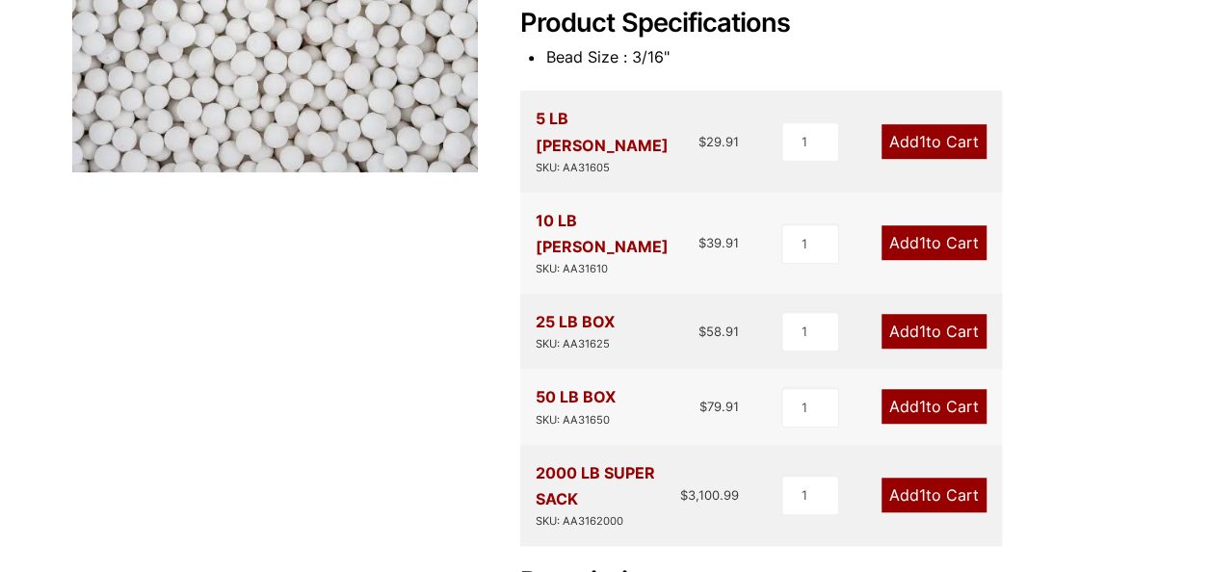
scroll to position [508, 0]
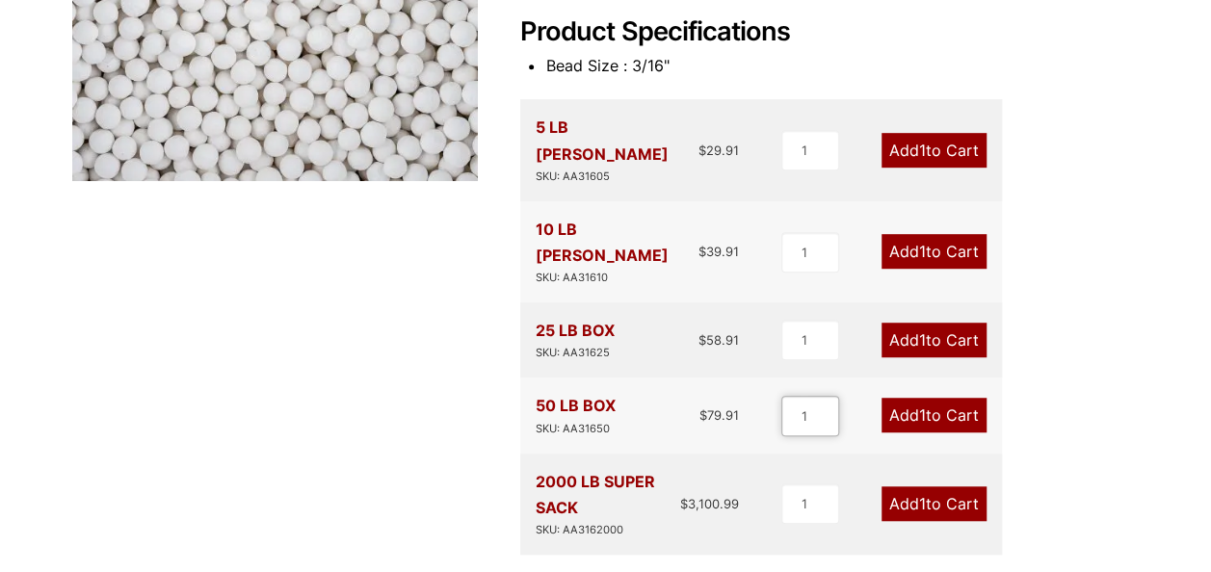
click at [810, 396] on input "1" at bounding box center [811, 416] width 58 height 40
type input "12"
click at [919, 406] on span "12" at bounding box center [918, 415] width 16 height 19
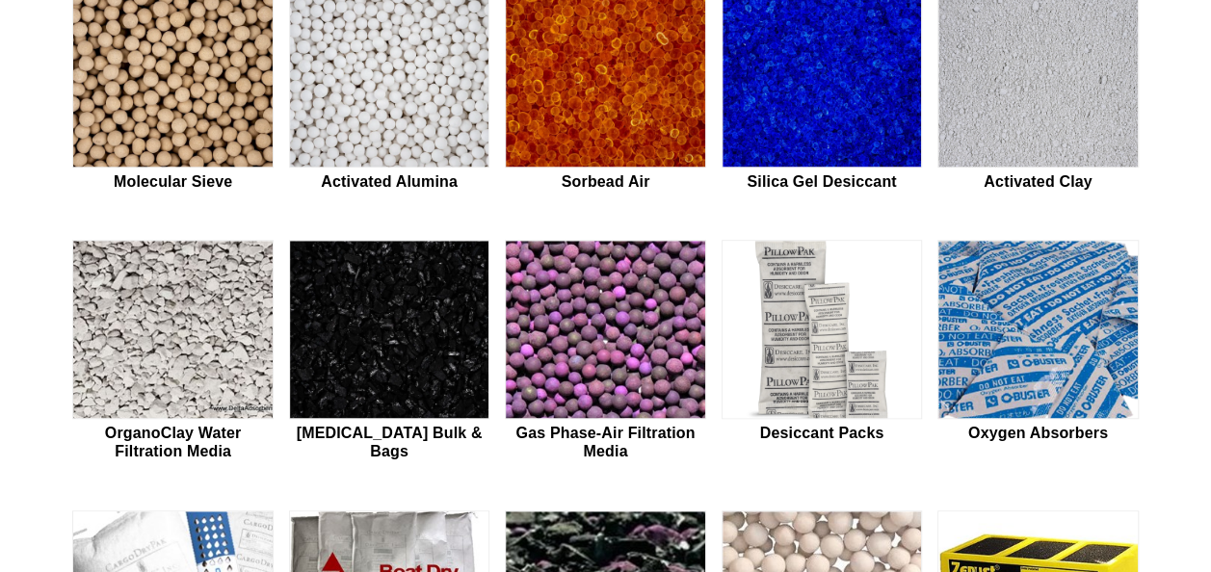
scroll to position [583, 0]
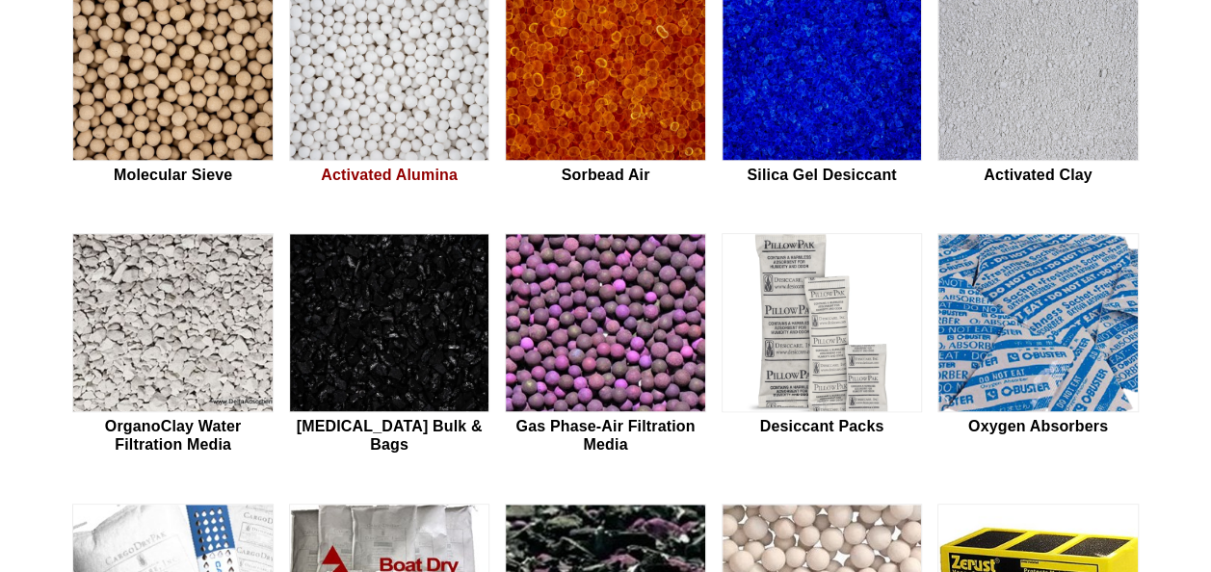
click at [428, 95] on img at bounding box center [389, 72] width 199 height 179
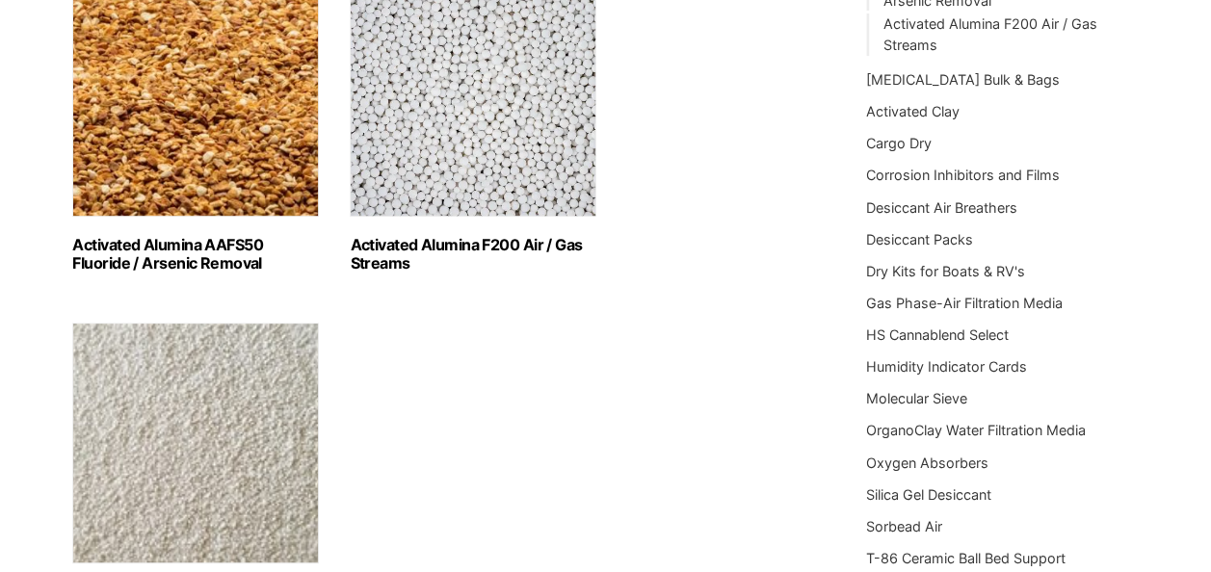
scroll to position [344, 0]
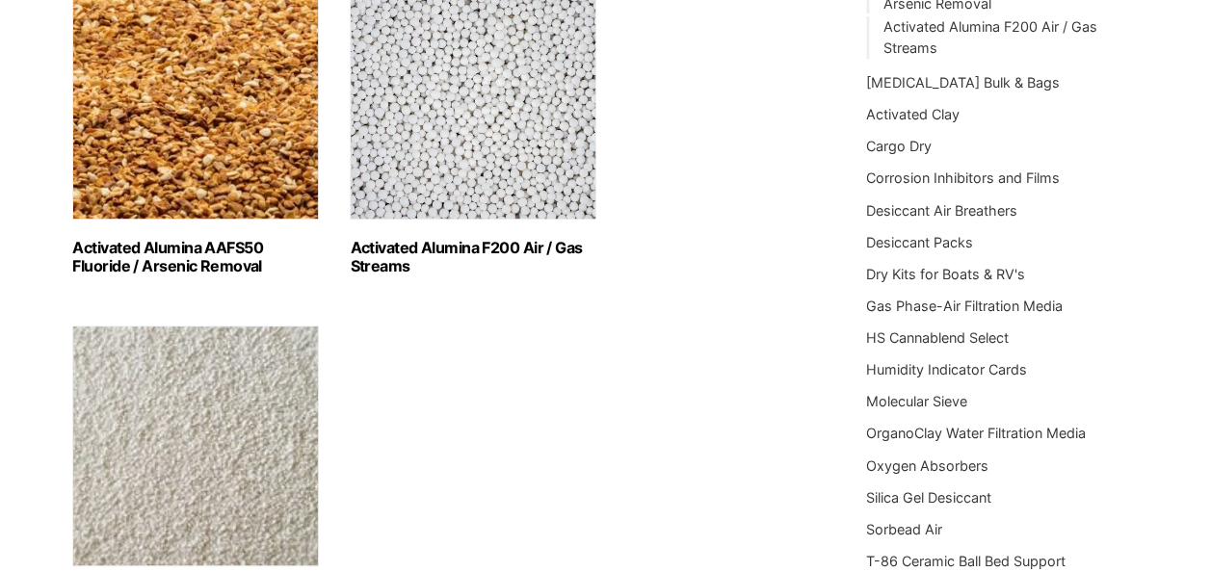
click at [484, 247] on h2 "Activated Alumina F200 Air / Gas Streams (3)" at bounding box center [473, 257] width 247 height 37
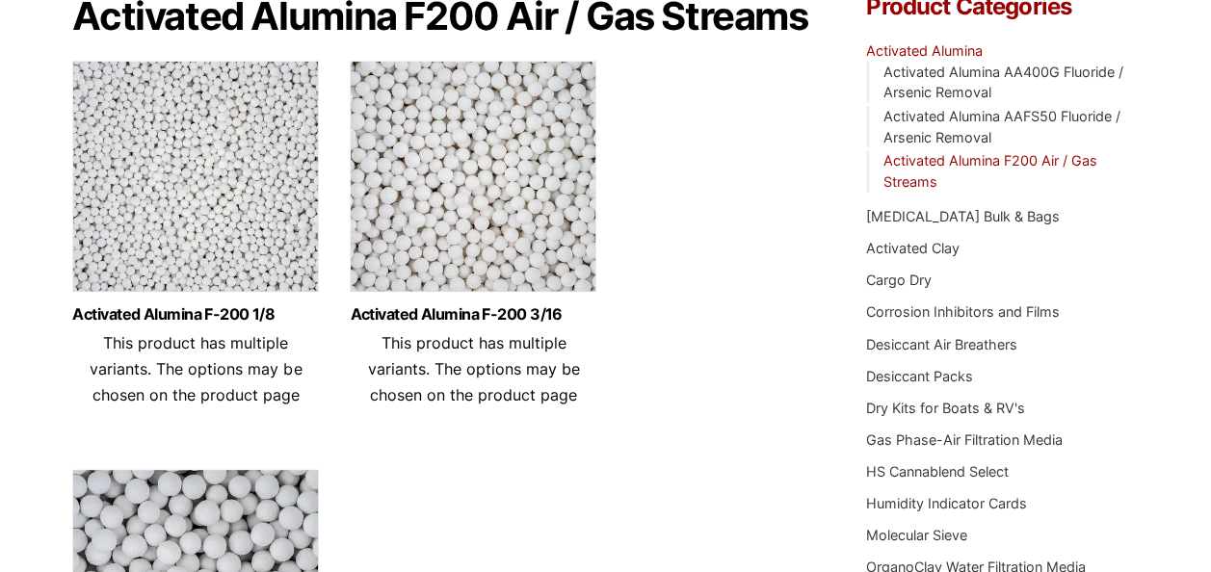
scroll to position [224, 0]
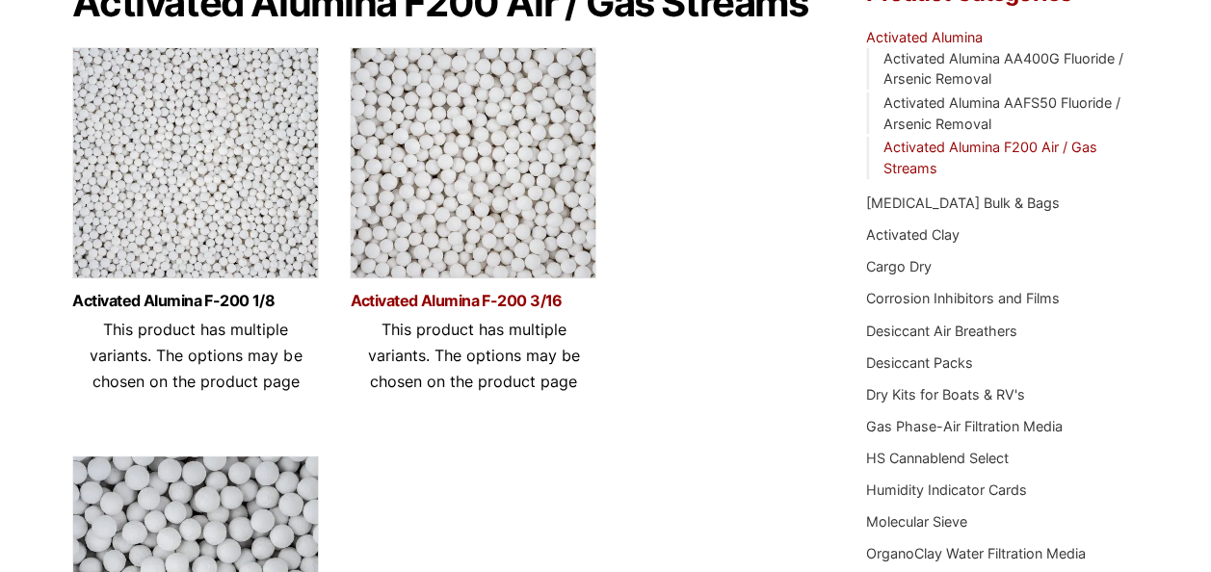
click at [517, 304] on link "Activated Alumina F-200 3/16" at bounding box center [473, 301] width 247 height 16
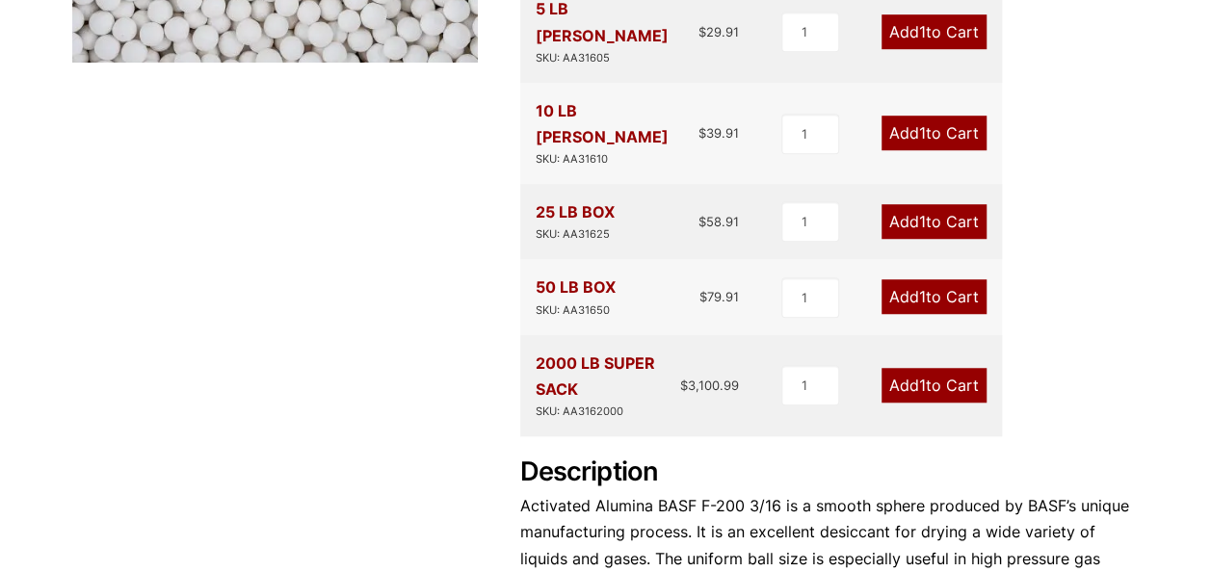
scroll to position [485, 0]
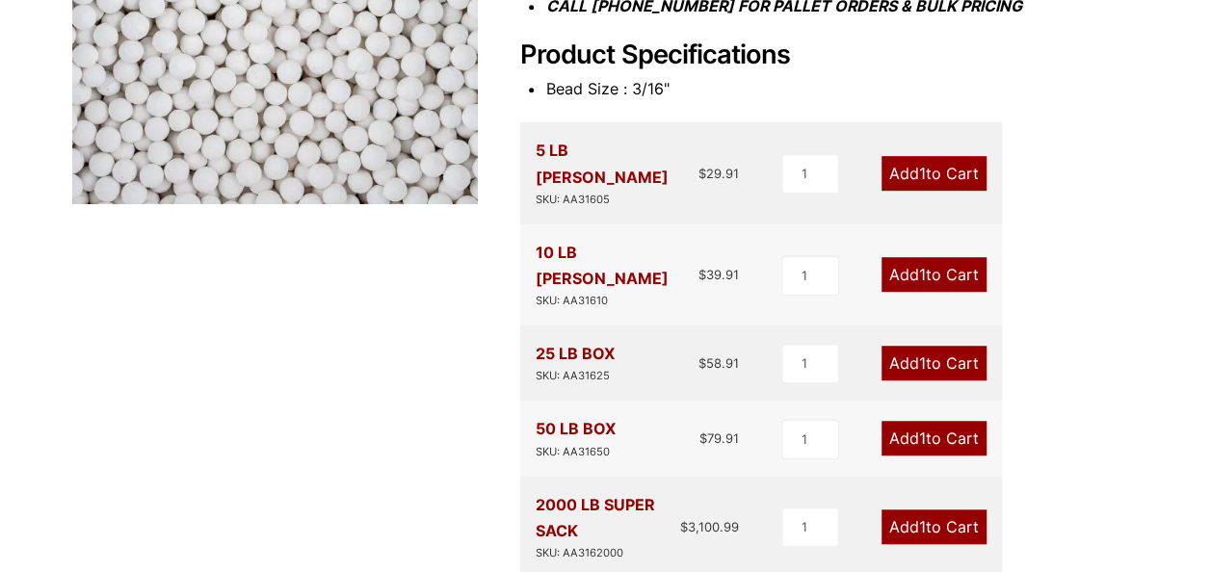
click at [936, 346] on link "Add 1 to Cart" at bounding box center [934, 363] width 105 height 35
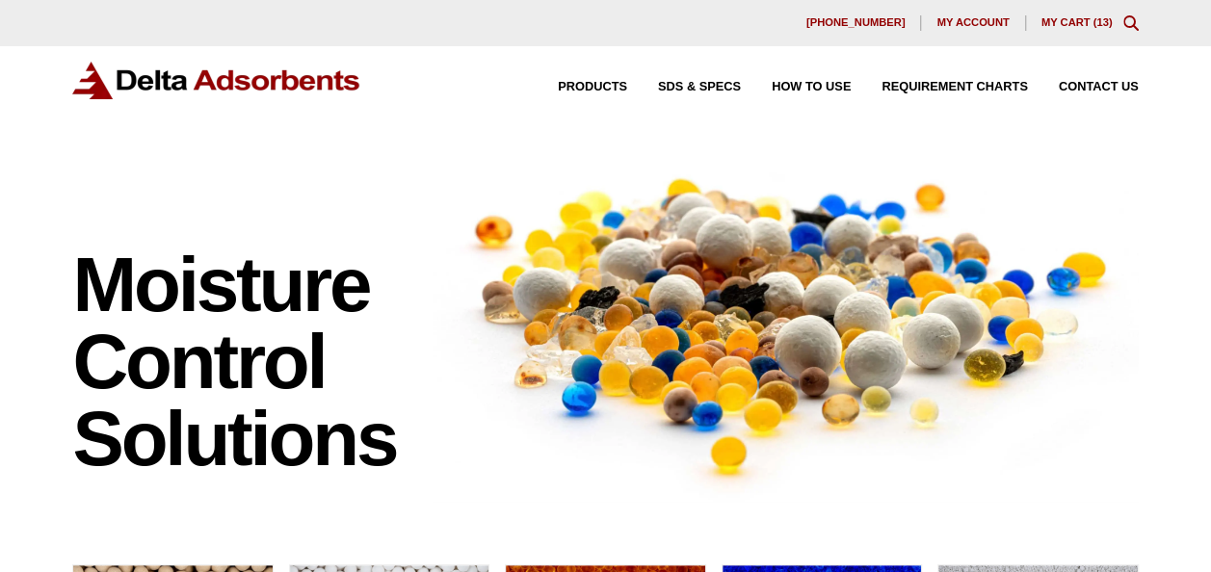
click at [1068, 21] on link "My Cart ( 13 )" at bounding box center [1077, 22] width 71 height 12
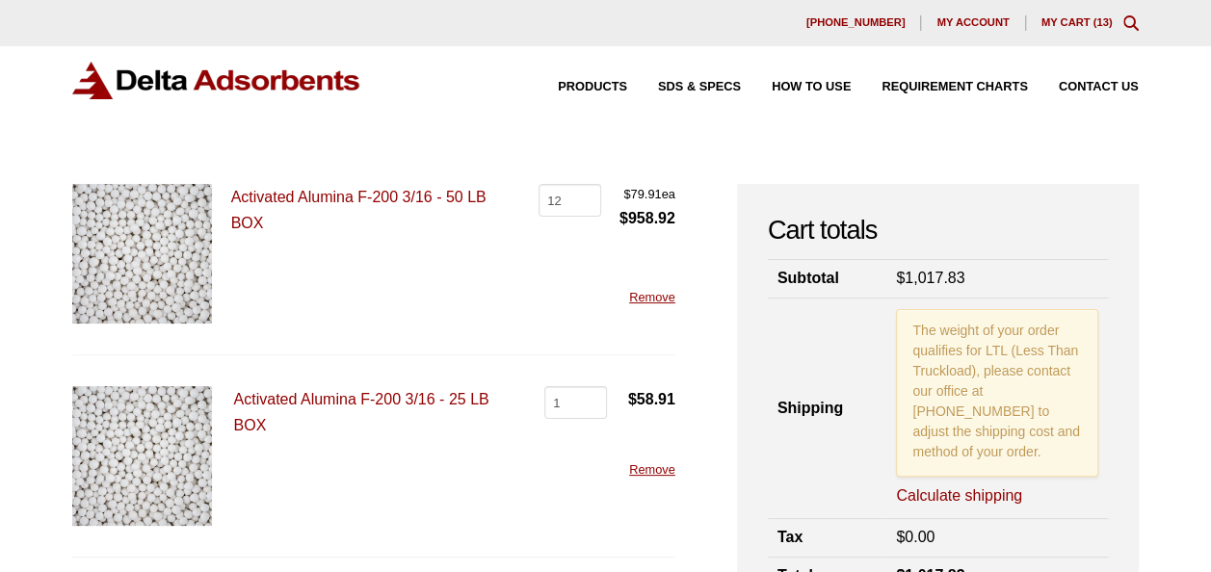
click at [955, 486] on link "Calculate shipping" at bounding box center [959, 496] width 126 height 21
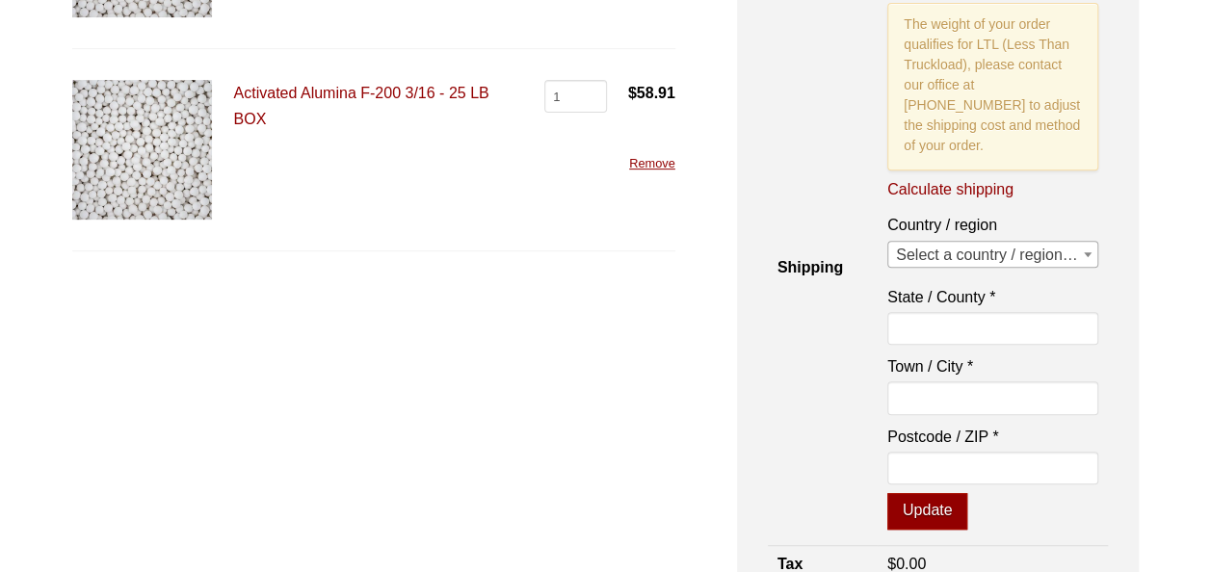
scroll to position [312, 0]
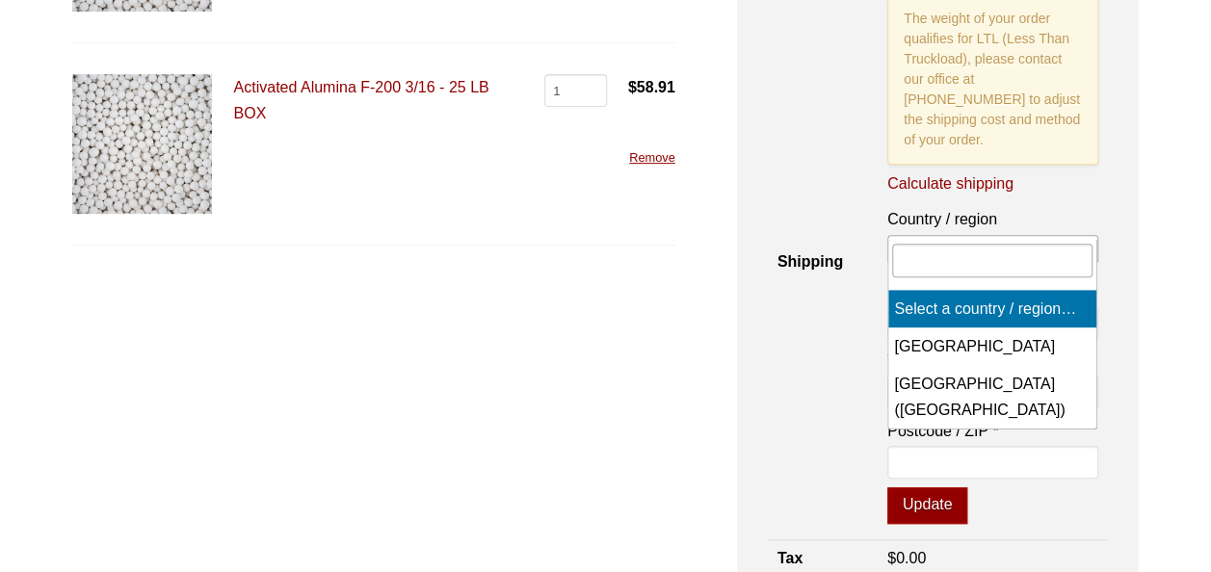
click at [1045, 236] on span "Select a country / region…" at bounding box center [992, 249] width 209 height 27
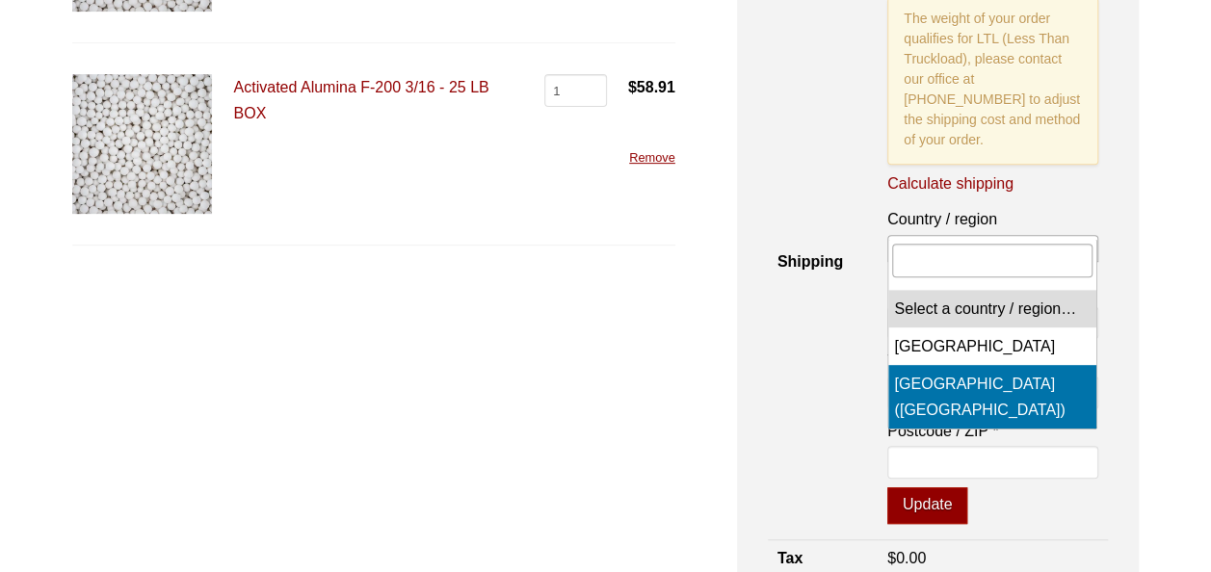
select select "US"
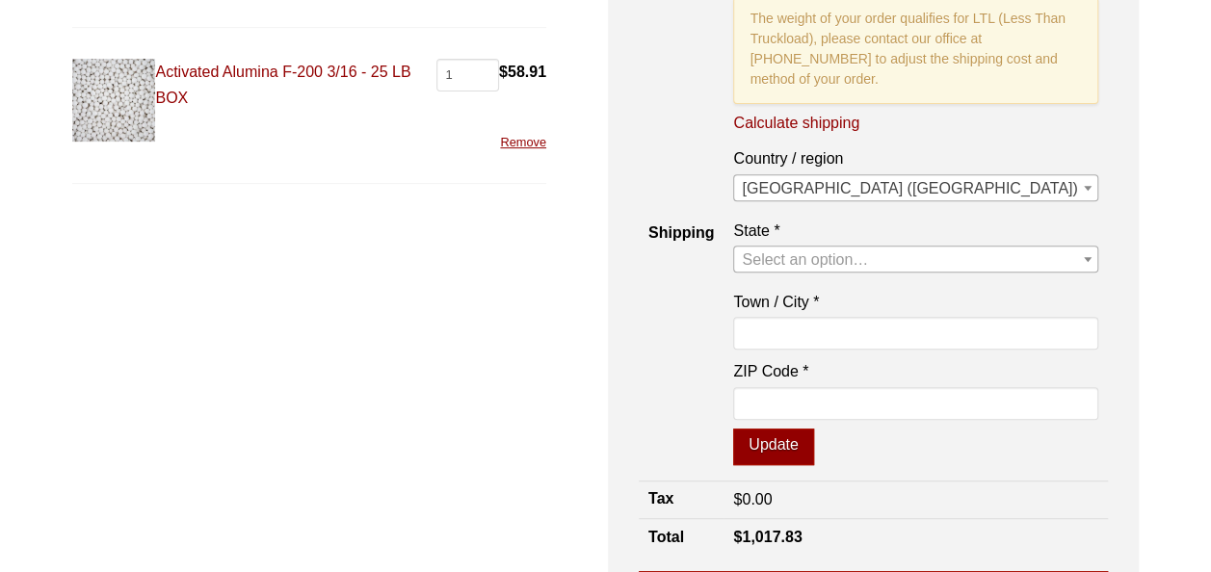
click at [868, 268] on span "Select an option…" at bounding box center [805, 260] width 126 height 16
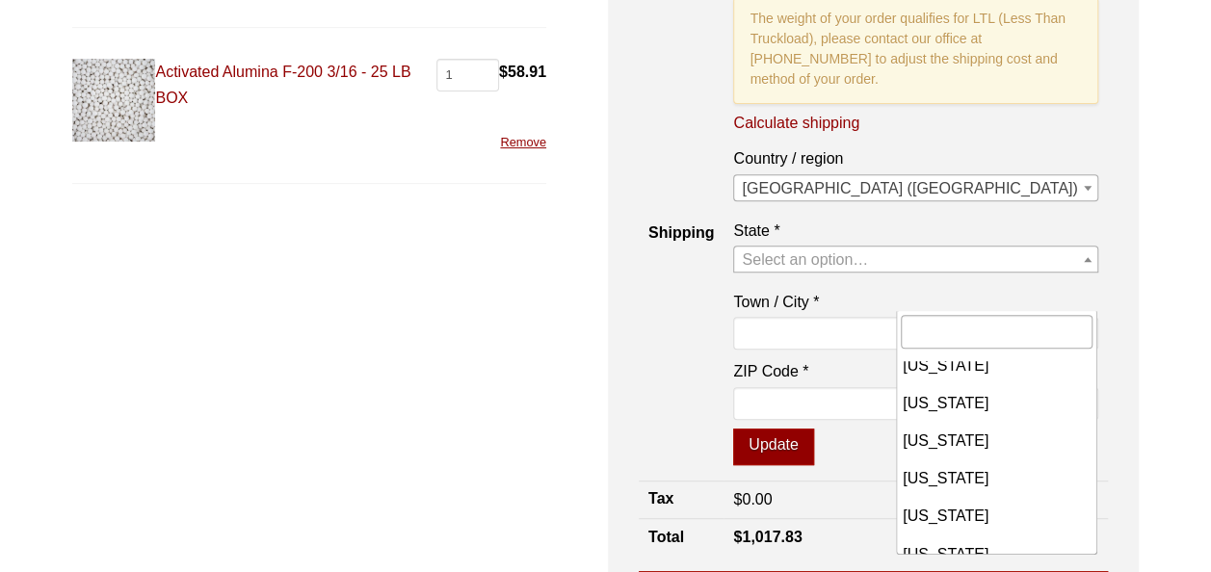
scroll to position [1413, 0]
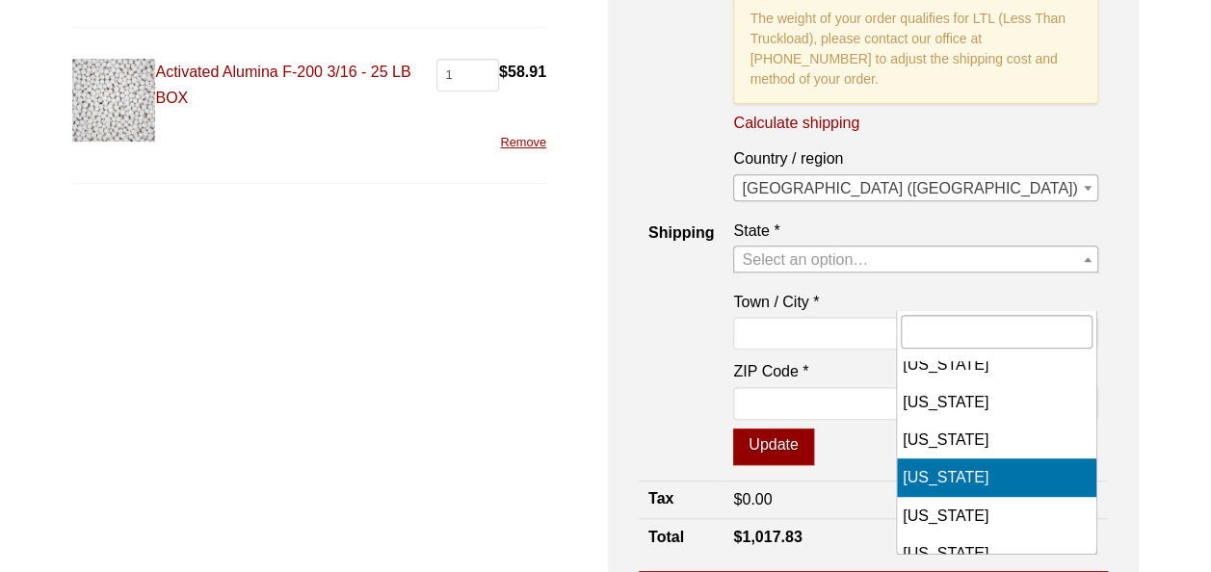
select select "SC"
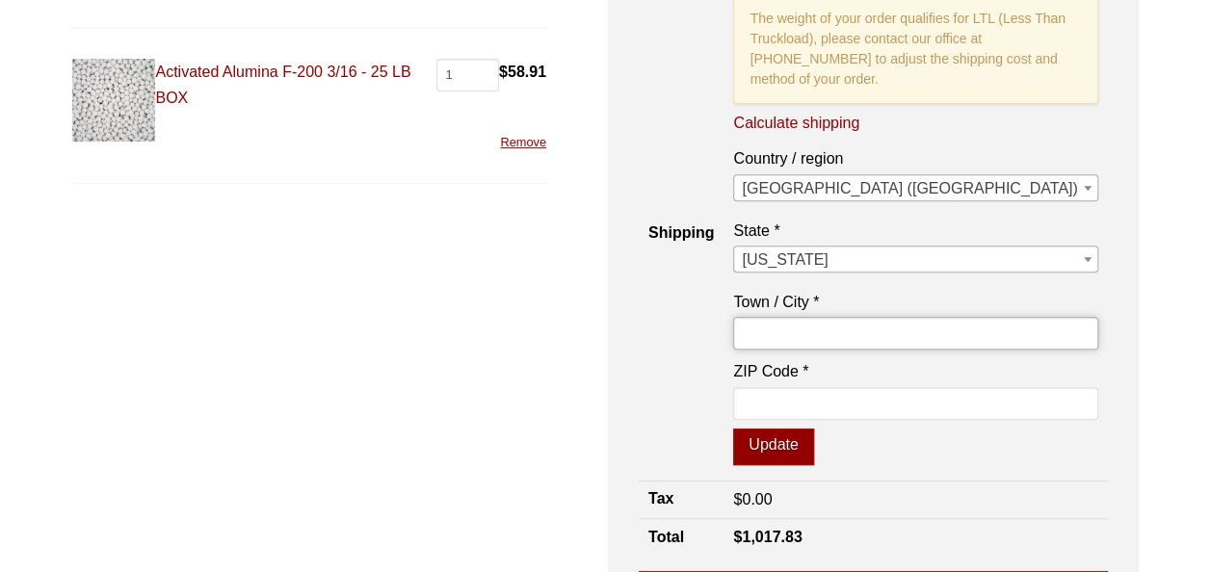
click at [962, 350] on input "Town / City *" at bounding box center [915, 333] width 364 height 33
type input "[PERSON_NAME]"
type input "29102"
click at [813, 465] on button "Update" at bounding box center [773, 447] width 80 height 37
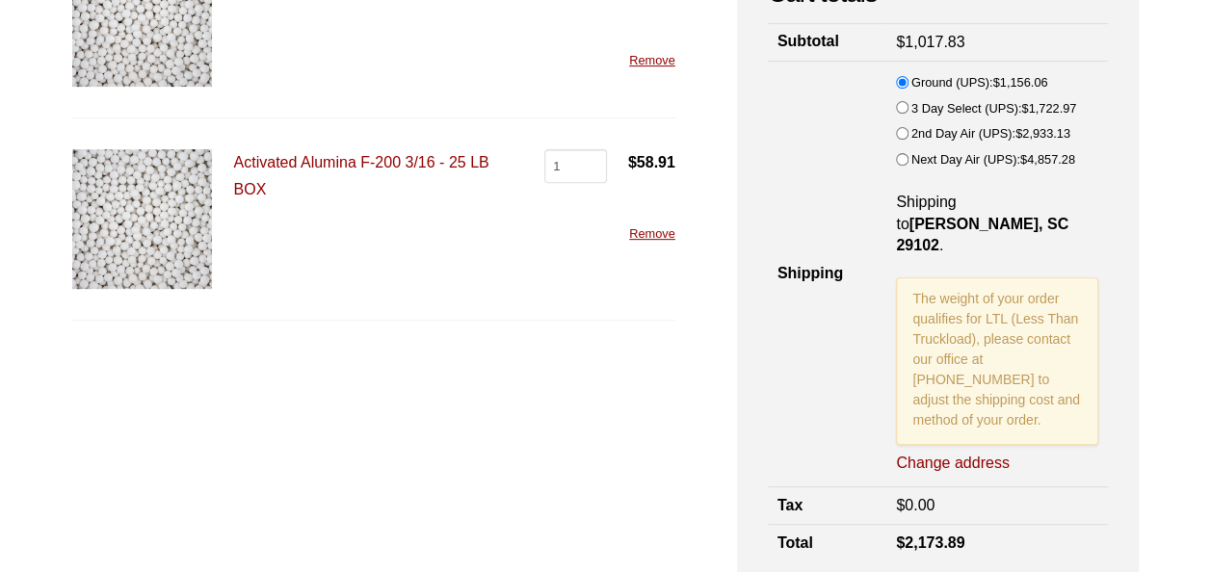
scroll to position [296, 0]
